Goal: Information Seeking & Learning: Learn about a topic

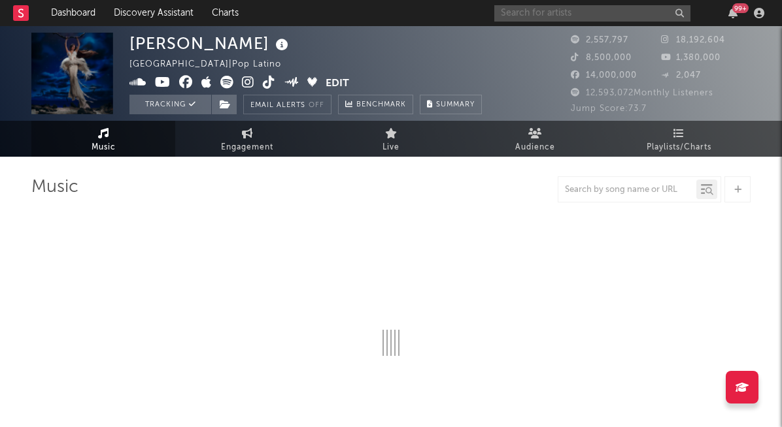
click at [578, 10] on input "text" at bounding box center [592, 13] width 196 height 16
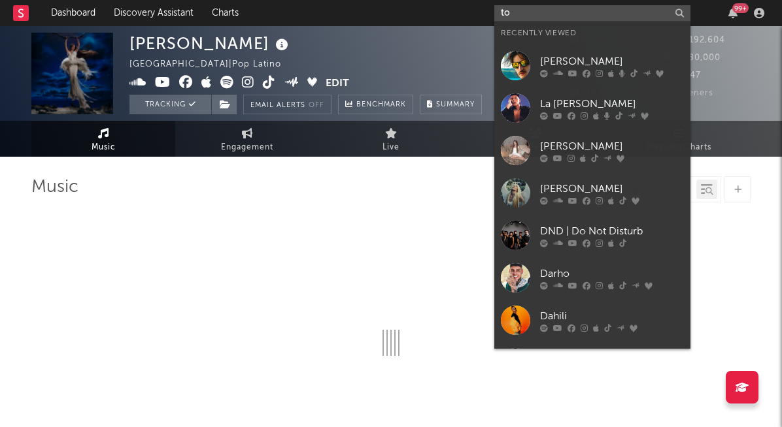
type input "tok"
select select "6m"
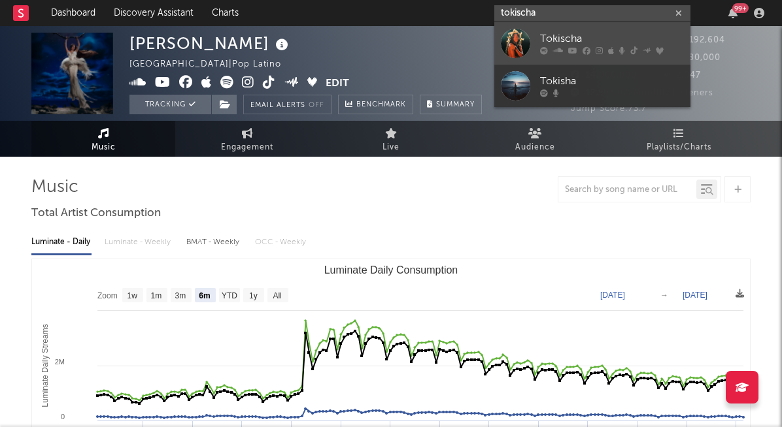
type input "tokischa"
click at [567, 27] on link "Tokischa" at bounding box center [592, 43] width 196 height 42
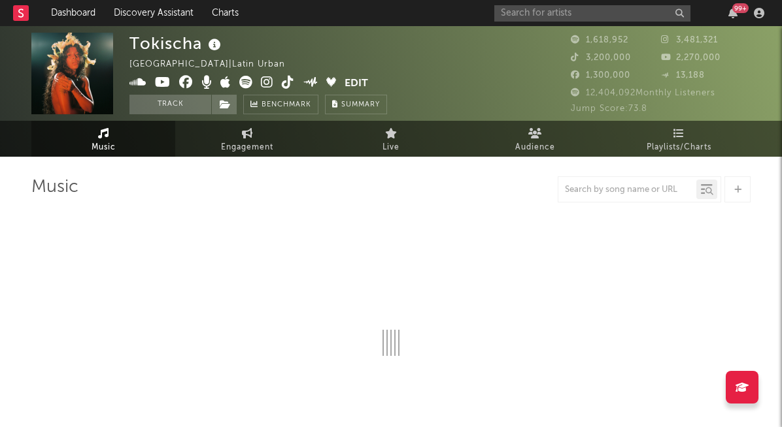
select select "6m"
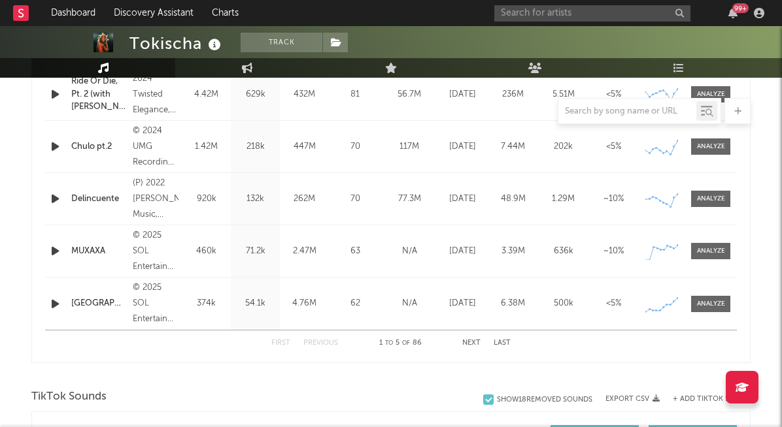
scroll to position [598, 0]
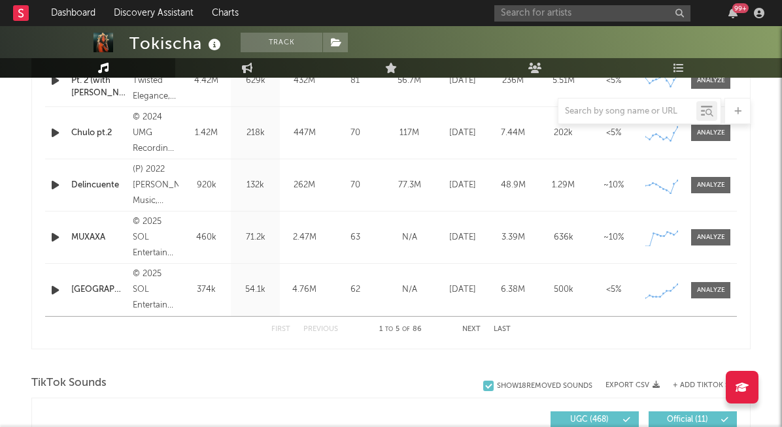
click at [471, 327] on button "Next" at bounding box center [471, 329] width 18 height 7
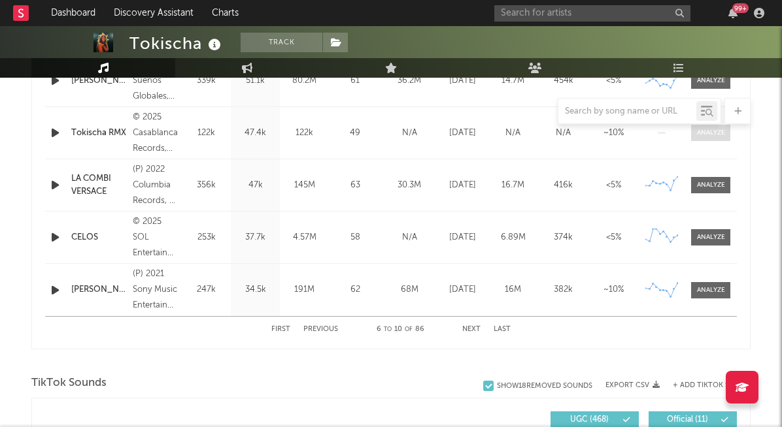
click at [713, 135] on div at bounding box center [711, 133] width 28 height 10
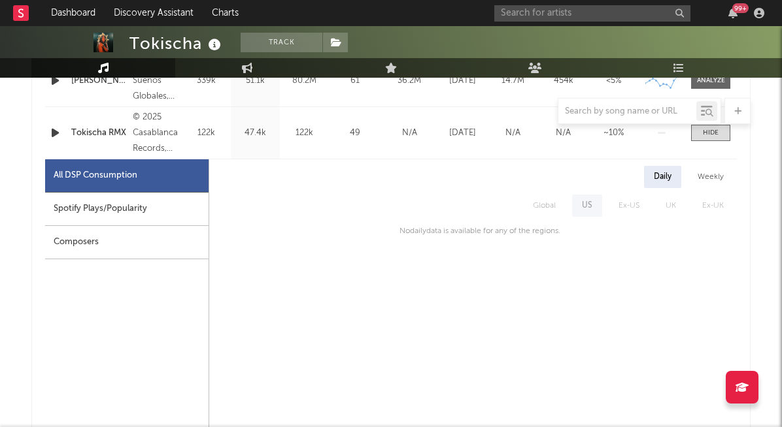
click at [121, 203] on div "Spotify Plays/Popularity" at bounding box center [126, 209] width 163 height 33
select select "1w"
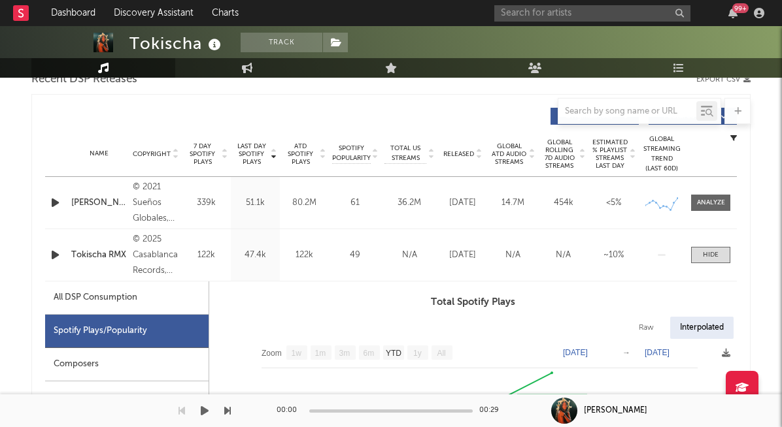
scroll to position [489, 0]
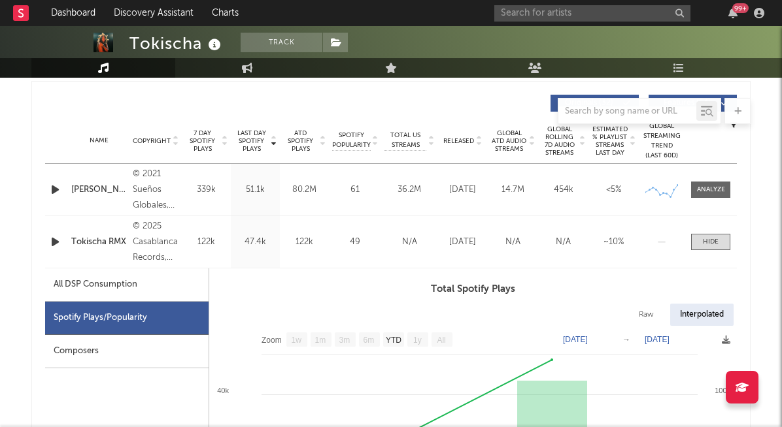
click at [139, 360] on div "Composers" at bounding box center [126, 351] width 163 height 33
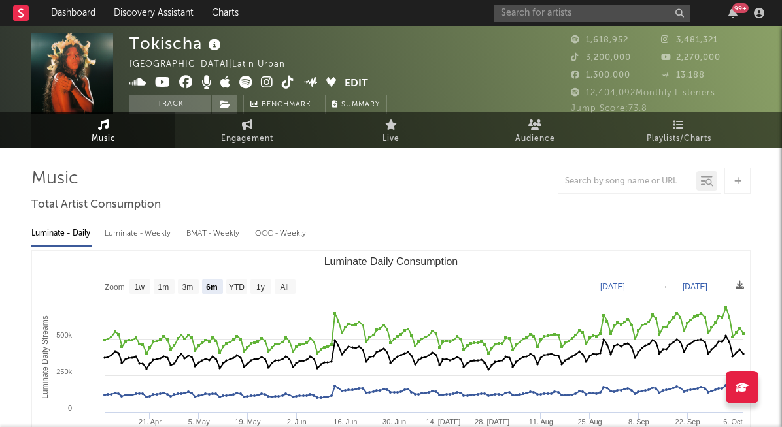
scroll to position [0, 0]
